Goal: Navigation & Orientation: Go to known website

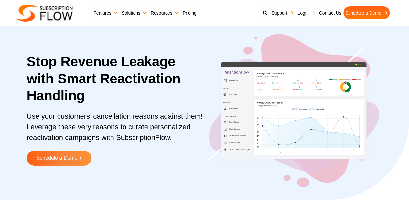
click at [60, 10] on img at bounding box center [44, 13] width 57 height 17
